Goal: Information Seeking & Learning: Learn about a topic

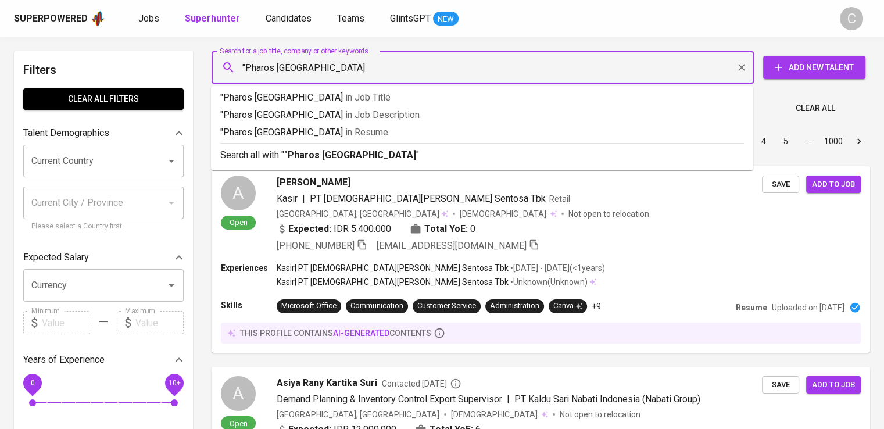
type input ""Pharos Indonesia""
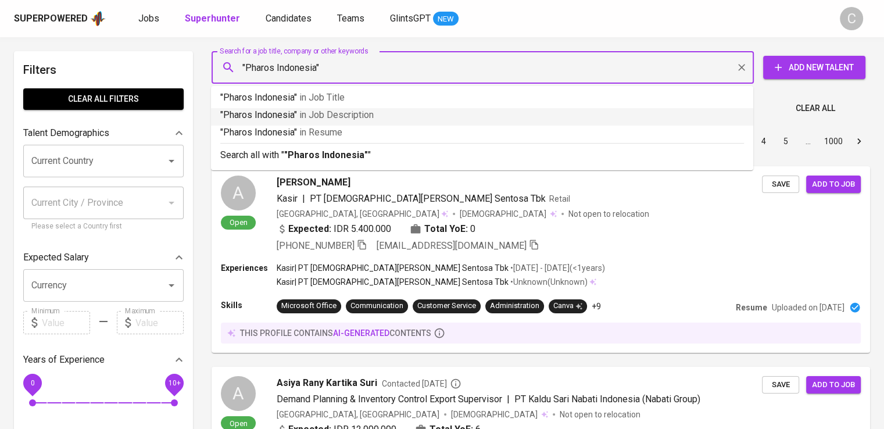
click at [397, 124] on li ""Pharos [GEOGRAPHIC_DATA]" in Job Description" at bounding box center [482, 116] width 542 height 17
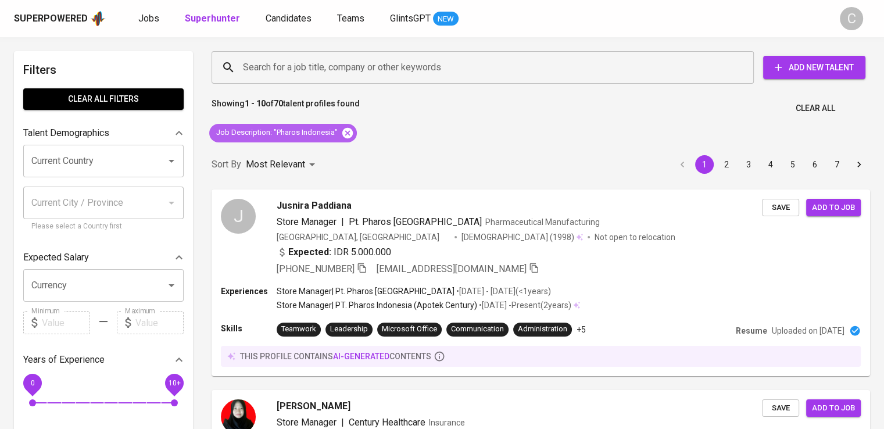
click at [349, 131] on icon at bounding box center [347, 132] width 10 height 10
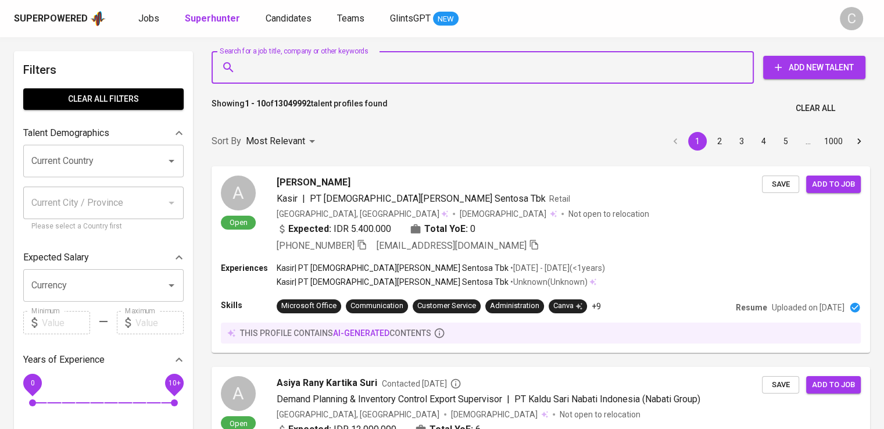
click at [338, 66] on input "Search for a job title, company or other keywords" at bounding box center [485, 67] width 491 height 22
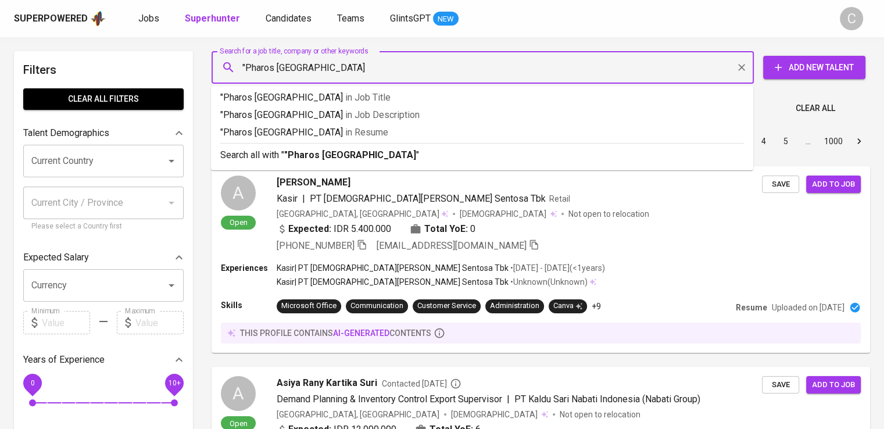
type input ""Pharos Indonesia""
click at [381, 133] on p ""Pharos Indonesia" in [GEOGRAPHIC_DATA]" at bounding box center [482, 133] width 524 height 14
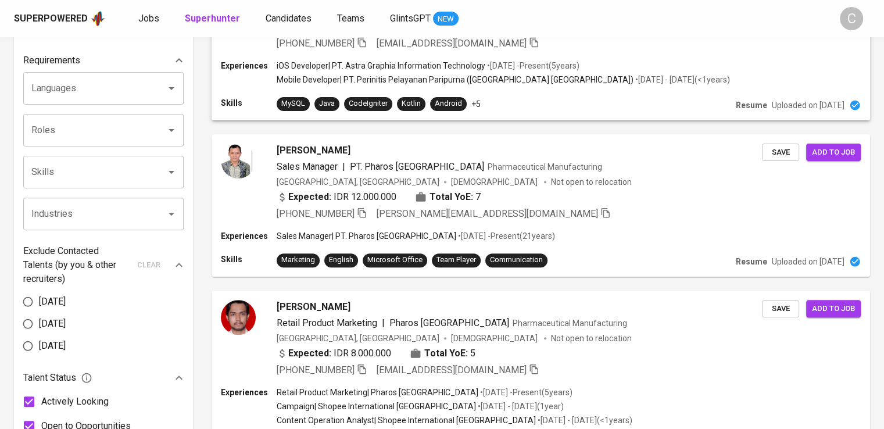
scroll to position [414, 0]
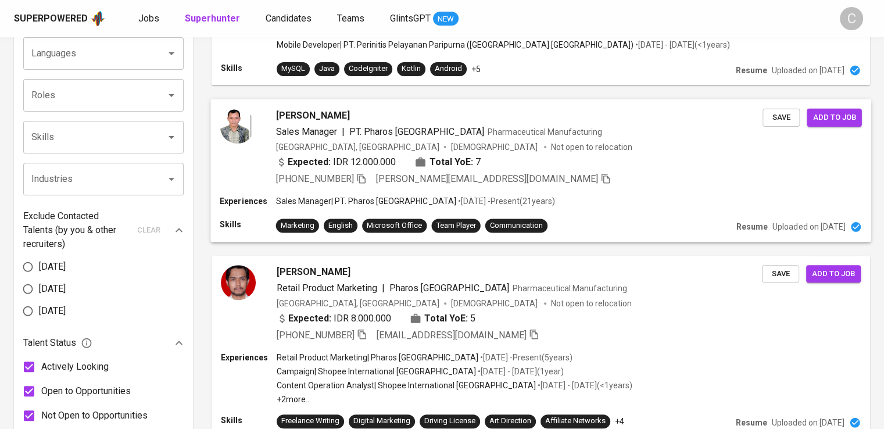
click at [551, 142] on p "Not open to relocation" at bounding box center [591, 147] width 81 height 12
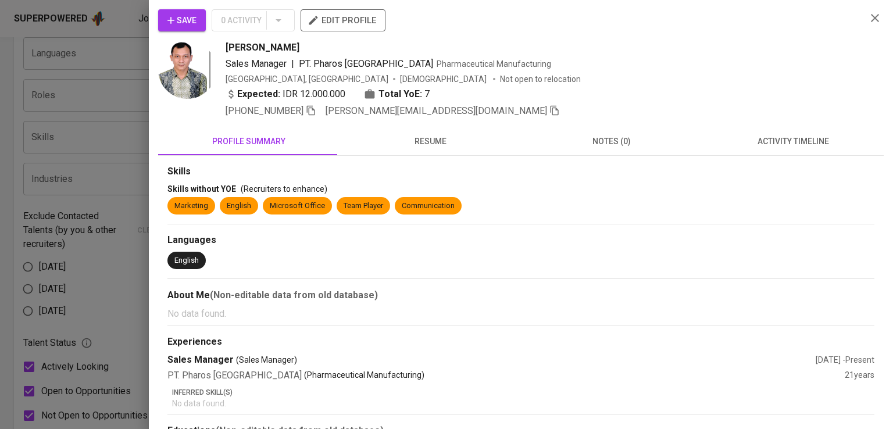
click at [761, 13] on div "Save 0 Activity edit profile" at bounding box center [507, 24] width 699 height 31
click at [314, 110] on icon "button" at bounding box center [311, 110] width 10 height 10
click at [60, 158] on div at bounding box center [446, 214] width 893 height 429
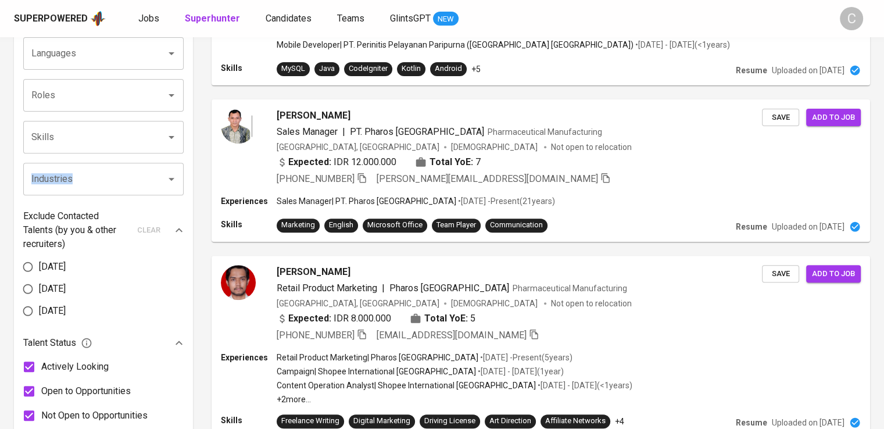
drag, startPoint x: 60, startPoint y: 158, endPoint x: 113, endPoint y: 192, distance: 63.4
click at [113, 192] on div "Languages Languages Roles Roles Skills Skills Industries Industries" at bounding box center [103, 116] width 160 height 158
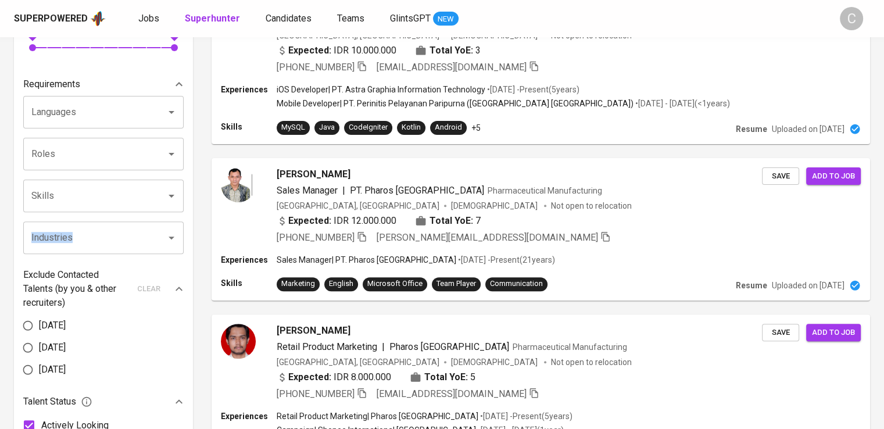
scroll to position [345, 0]
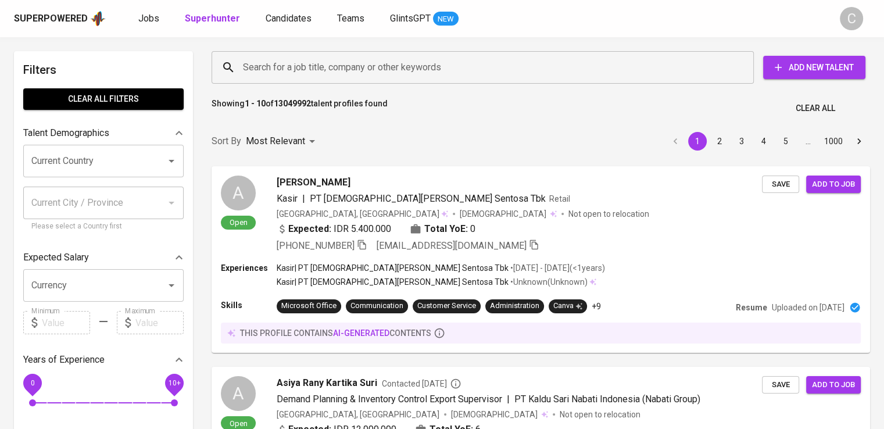
click at [363, 61] on input "Search for a job title, company or other keywords" at bounding box center [485, 67] width 491 height 22
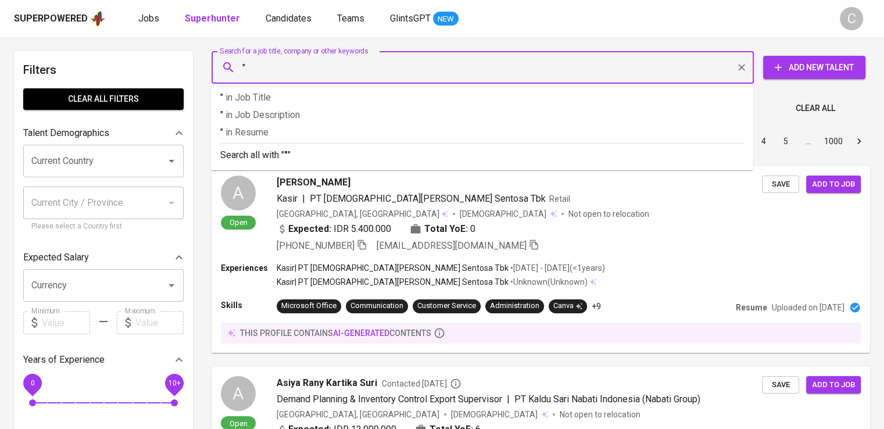
paste input "KOKOH MAJU BERDIKARI"
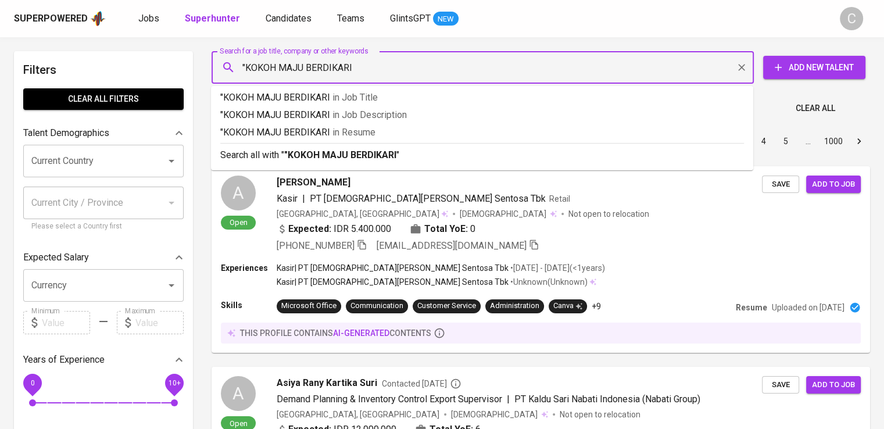
type input ""KOKOH MAJU BERDIKARI""
click at [377, 133] on span "in Resume" at bounding box center [356, 132] width 43 height 11
